Goal: Task Accomplishment & Management: Use online tool/utility

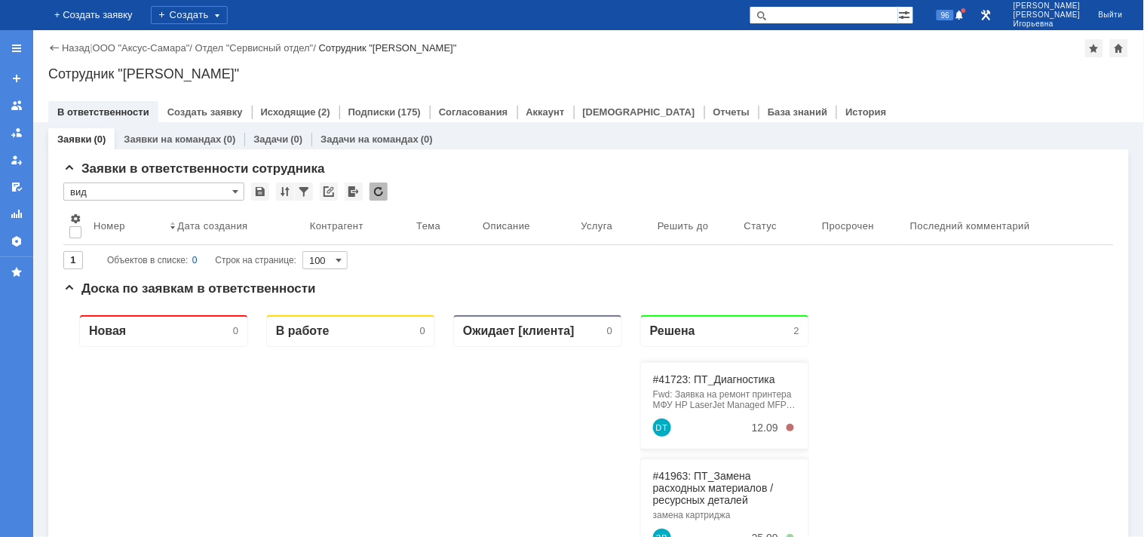
click at [819, 17] on input "text" at bounding box center [823, 15] width 148 height 18
type input "28840"
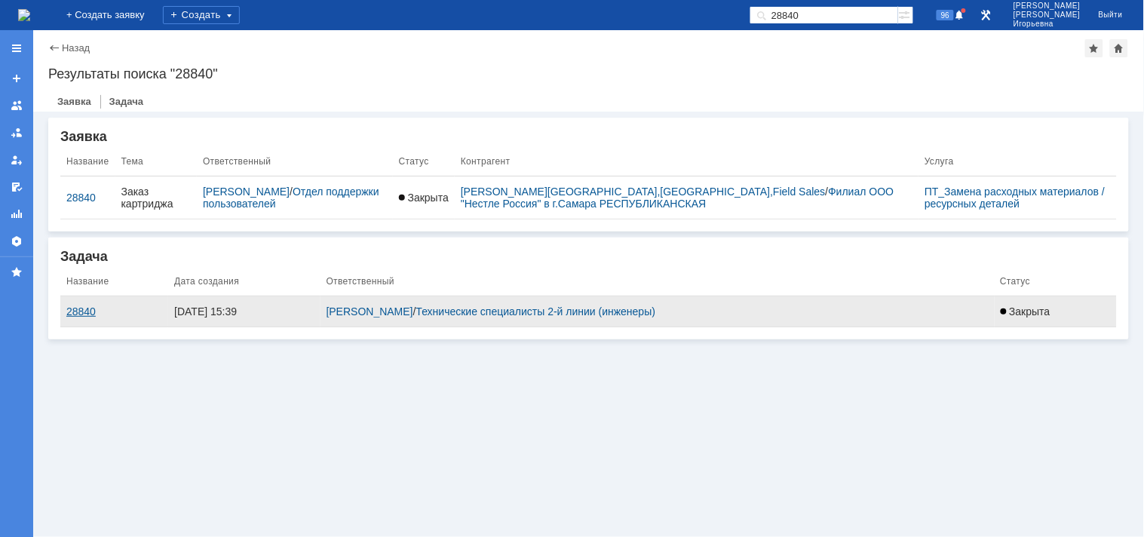
click at [74, 314] on div "28840" at bounding box center [114, 311] width 96 height 12
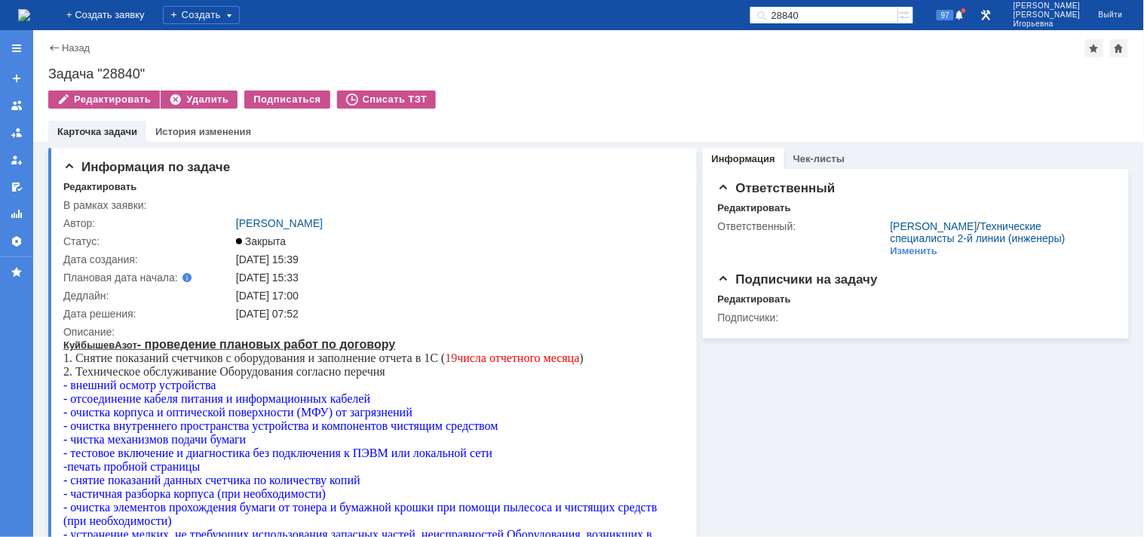
click at [30, 10] on img at bounding box center [24, 15] width 12 height 12
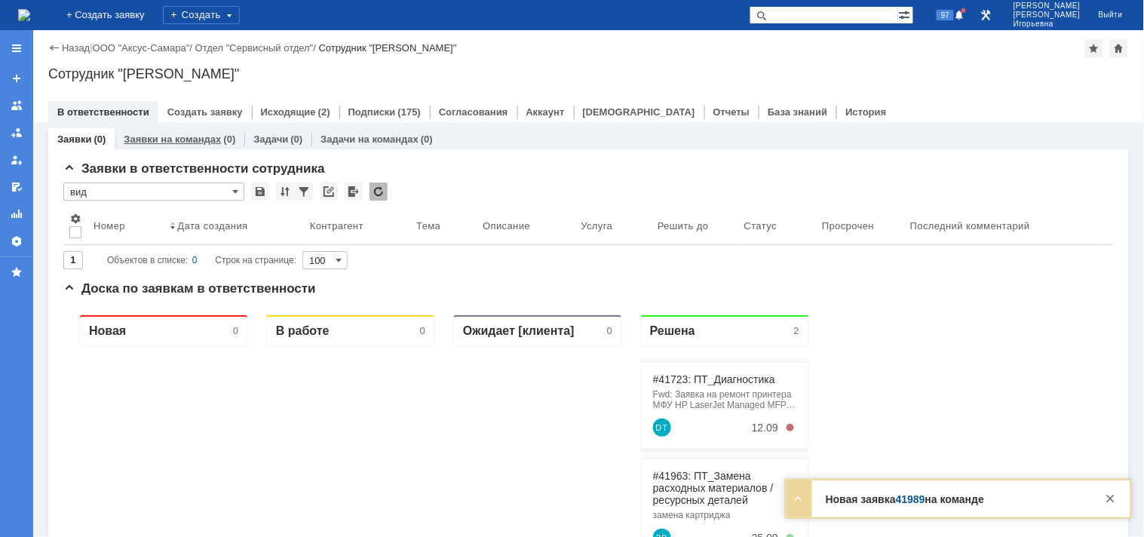
click at [166, 142] on link "Заявки на командах" at bounding box center [172, 138] width 97 height 11
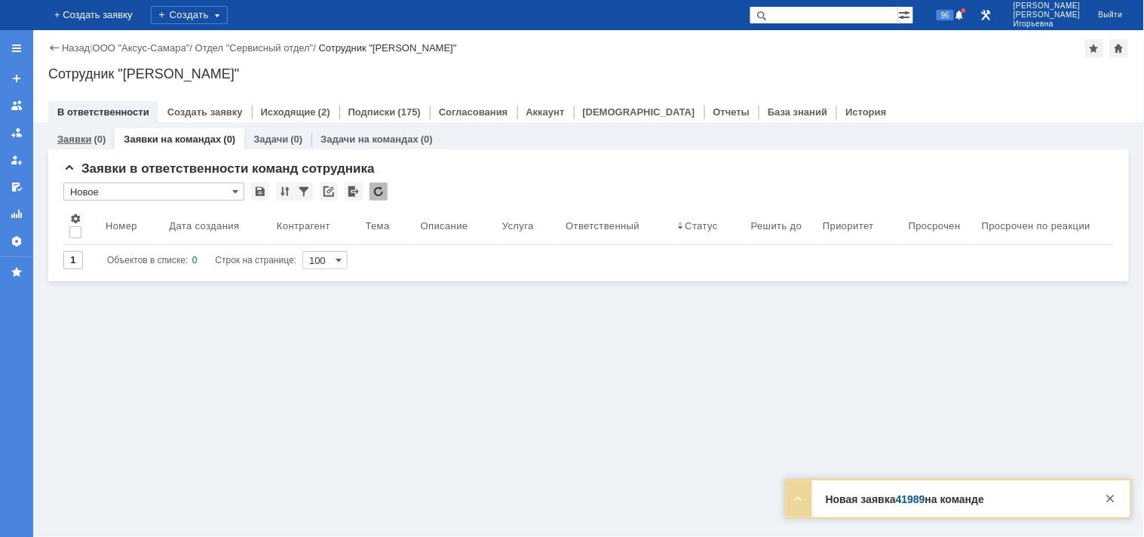
click at [75, 141] on link "Заявки" at bounding box center [74, 138] width 34 height 11
